Goal: Task Accomplishment & Management: Use online tool/utility

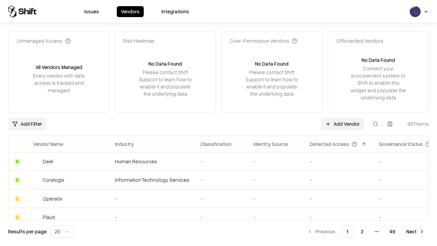
click at [342, 123] on link "Add Vendor" at bounding box center [342, 124] width 43 height 12
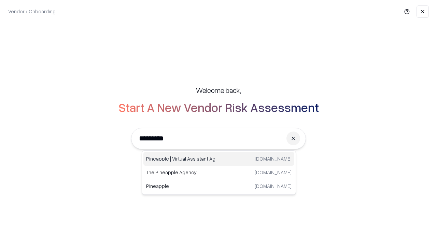
click at [219, 159] on div "Pineapple | Virtual Assistant Agency [DOMAIN_NAME]" at bounding box center [218, 159] width 151 height 14
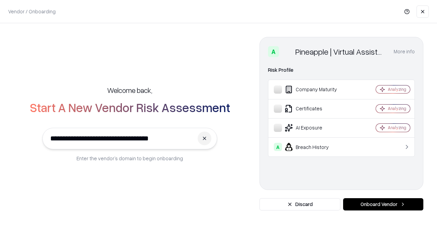
type input "**********"
click at [383, 204] on button "Onboard Vendor" at bounding box center [383, 204] width 80 height 12
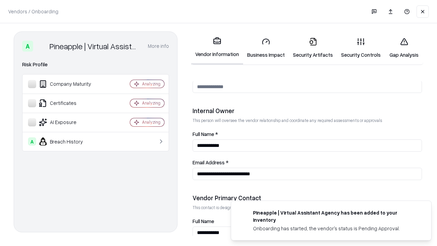
scroll to position [353, 0]
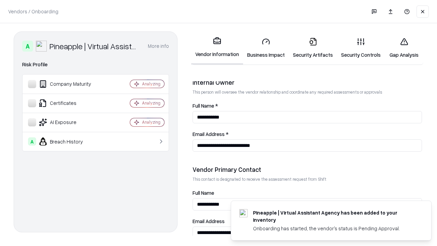
click at [266, 48] on link "Business Impact" at bounding box center [266, 48] width 46 height 32
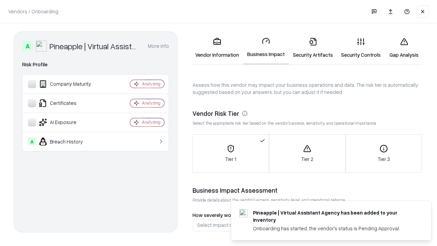
click at [403, 48] on link "Gap Analysis" at bounding box center [403, 48] width 39 height 32
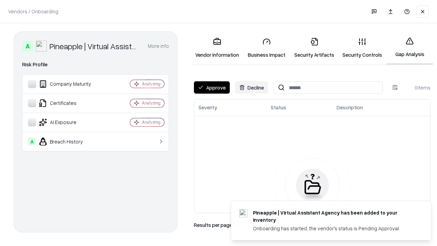
click at [211, 87] on button "Approve" at bounding box center [212, 87] width 36 height 12
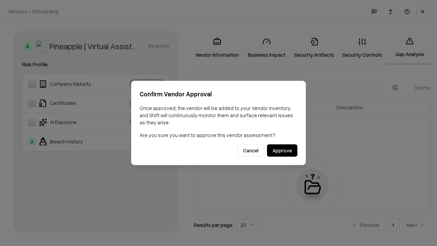
click at [282, 150] on button "Approve" at bounding box center [282, 150] width 30 height 12
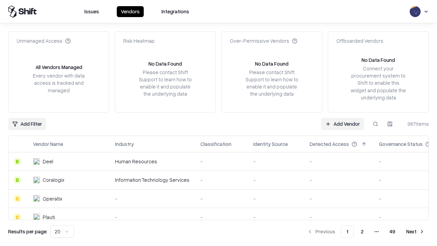
type input "**********"
click at [342, 123] on link "Add Vendor" at bounding box center [342, 124] width 43 height 12
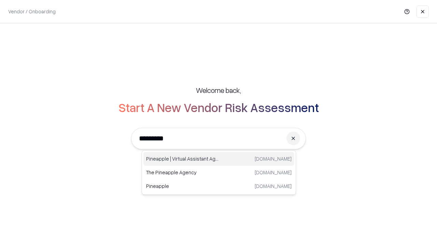
click at [219, 159] on div "Pineapple | Virtual Assistant Agency [DOMAIN_NAME]" at bounding box center [218, 159] width 151 height 14
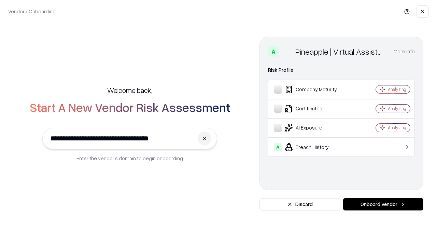
type input "**********"
click at [383, 204] on button "Onboard Vendor" at bounding box center [383, 204] width 80 height 12
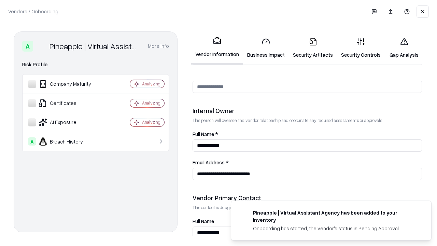
scroll to position [353, 0]
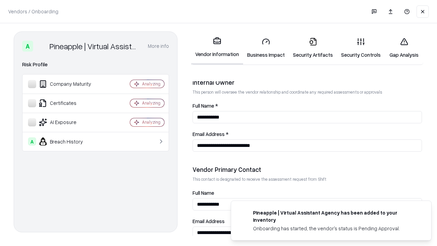
click at [403, 48] on link "Gap Analysis" at bounding box center [403, 48] width 39 height 32
